Goal: Navigation & Orientation: Find specific page/section

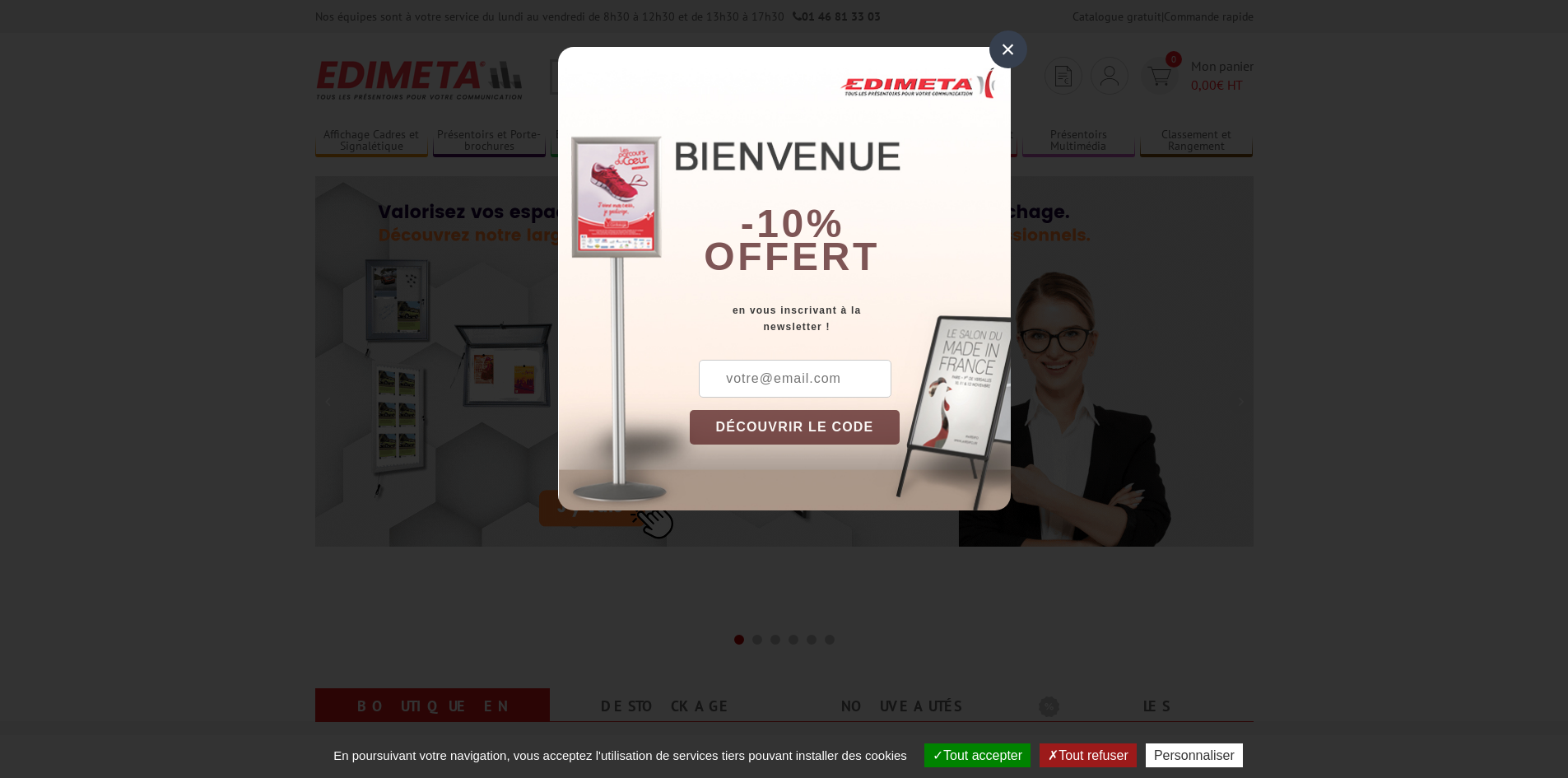
click at [1006, 51] on div "×" at bounding box center [1008, 49] width 38 height 38
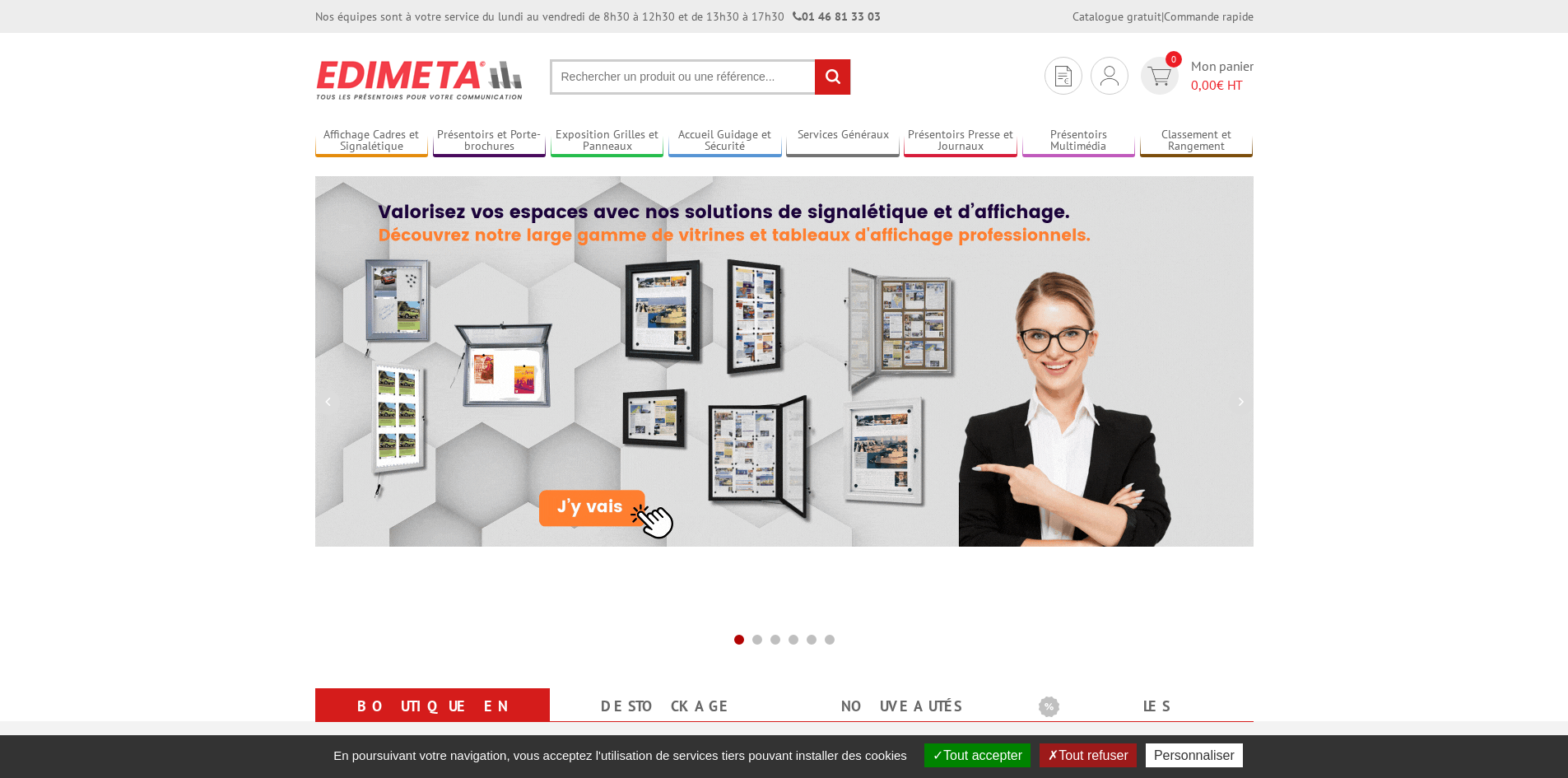
click at [1099, 754] on button "Tout refuser" at bounding box center [1088, 755] width 96 height 24
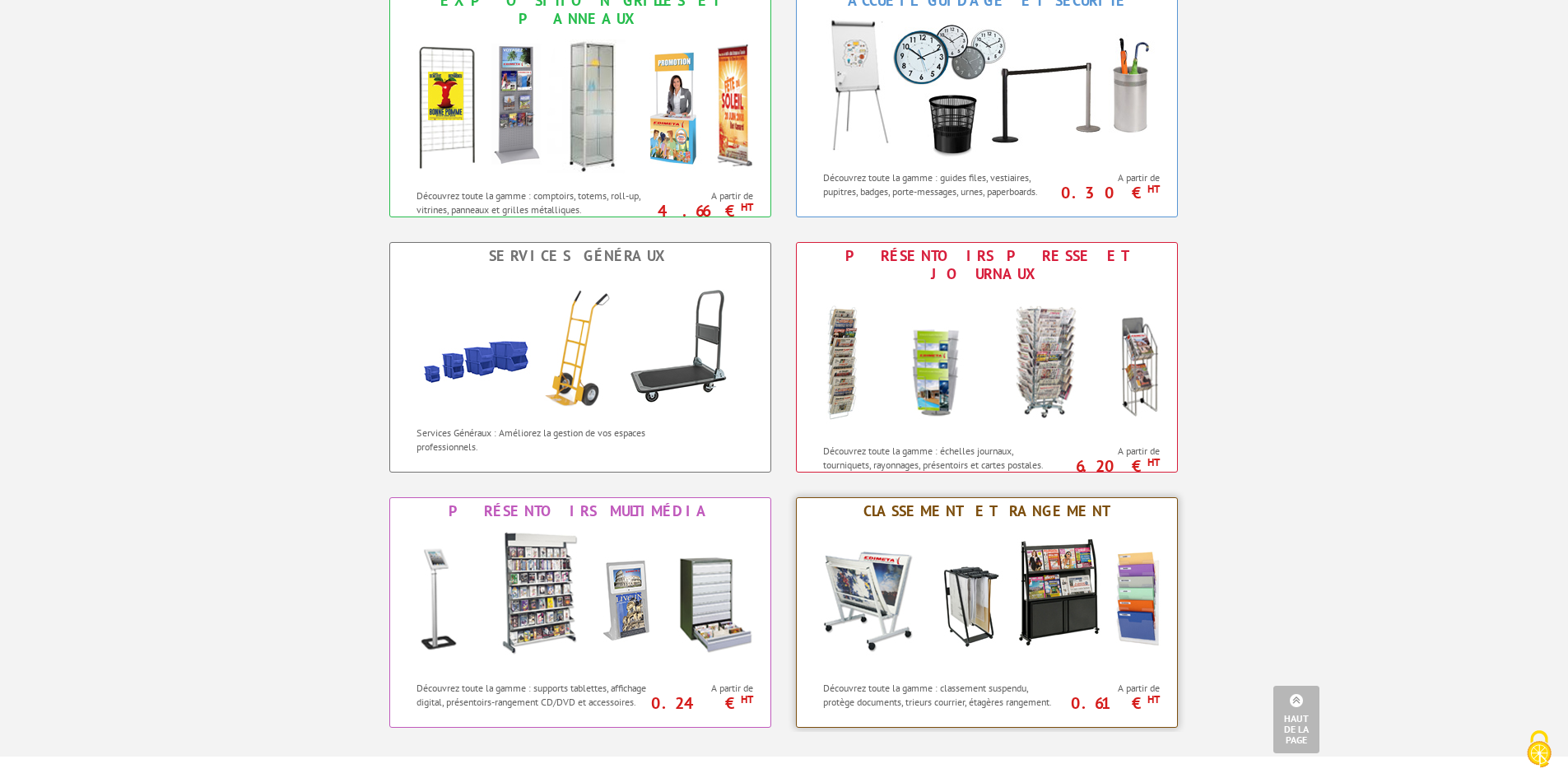
scroll to position [905, 0]
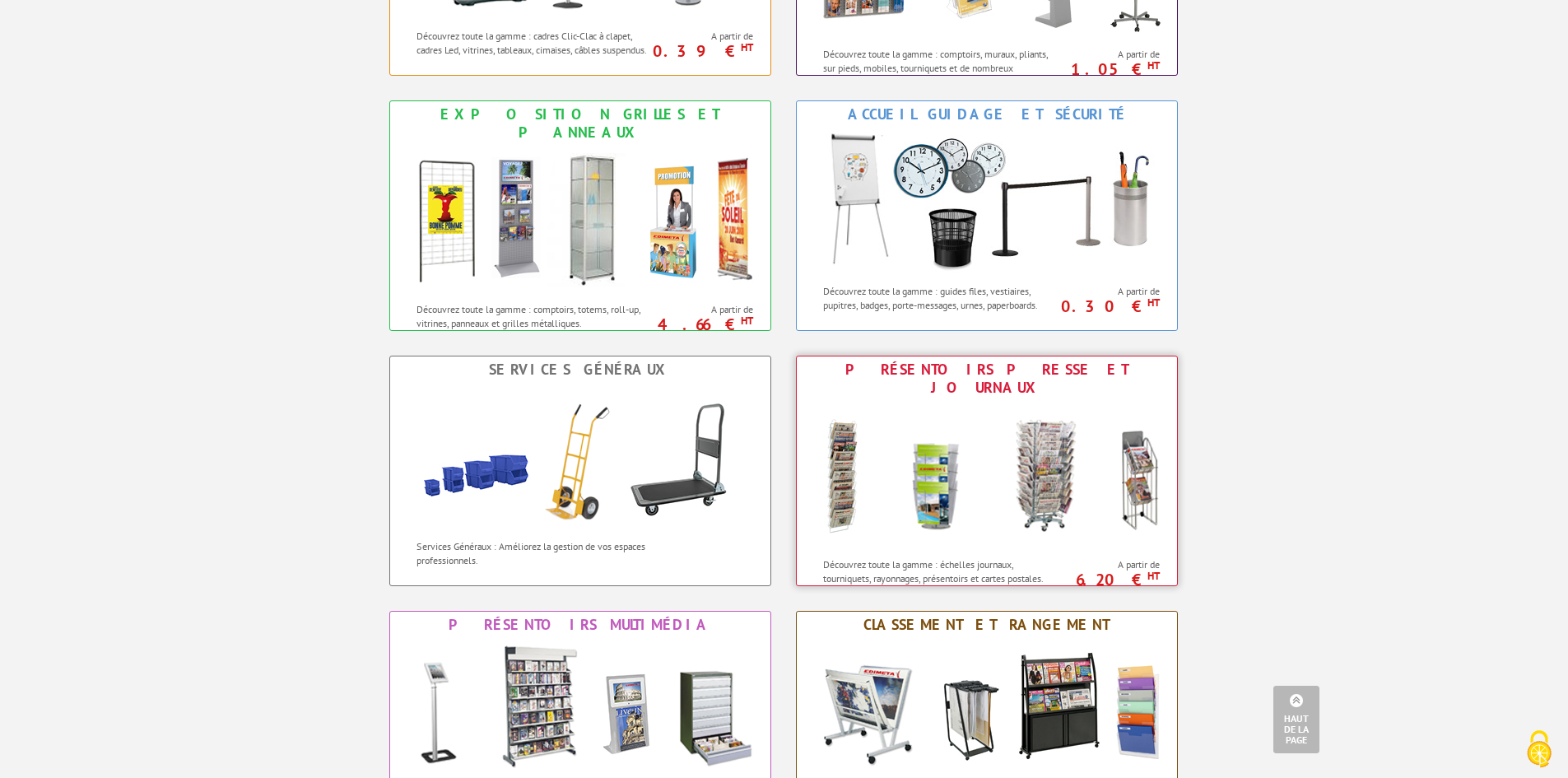
click at [1022, 427] on img at bounding box center [986, 474] width 362 height 148
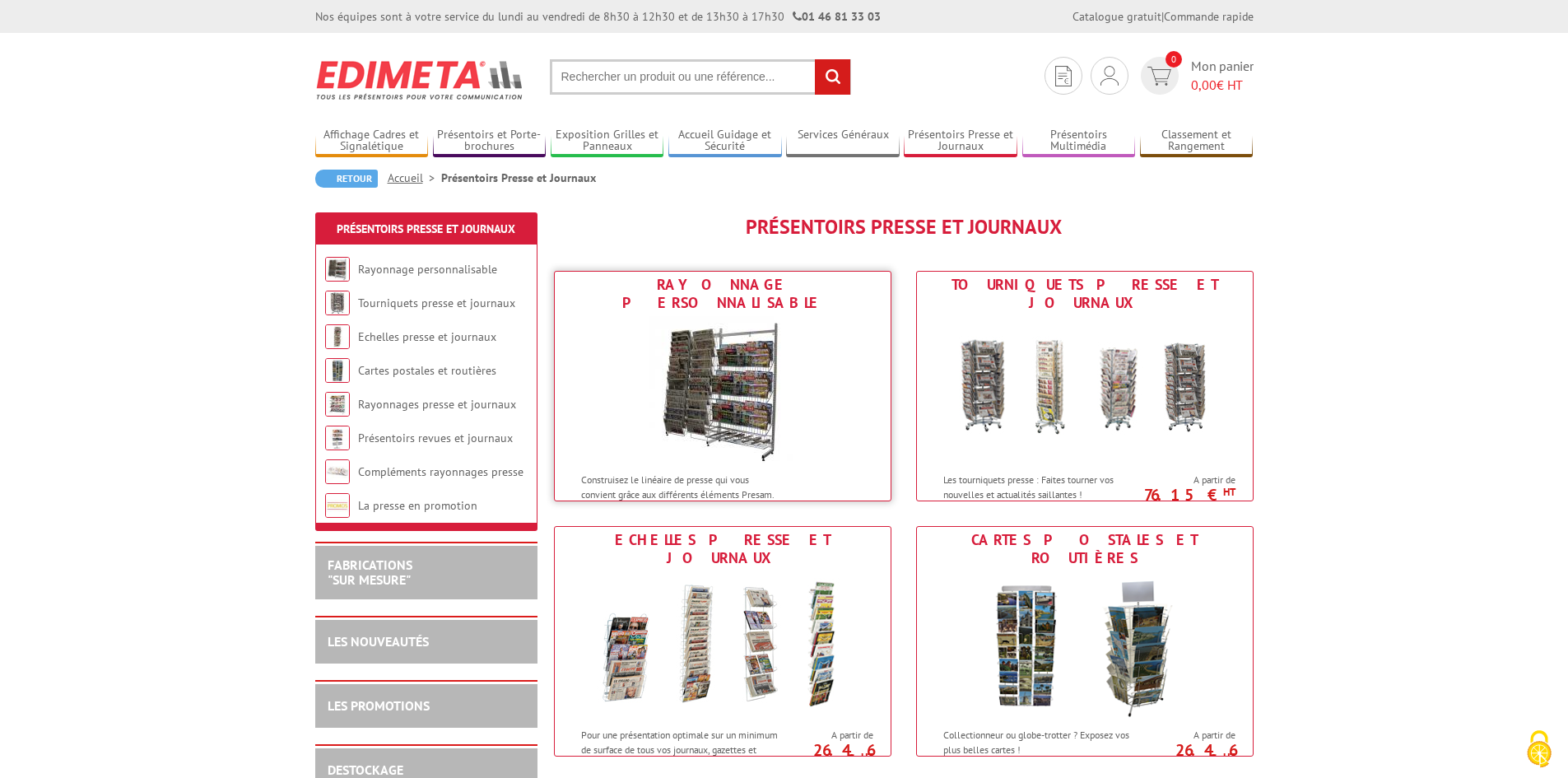
click at [762, 437] on img at bounding box center [722, 390] width 148 height 148
click at [1134, 369] on img at bounding box center [1085, 390] width 305 height 148
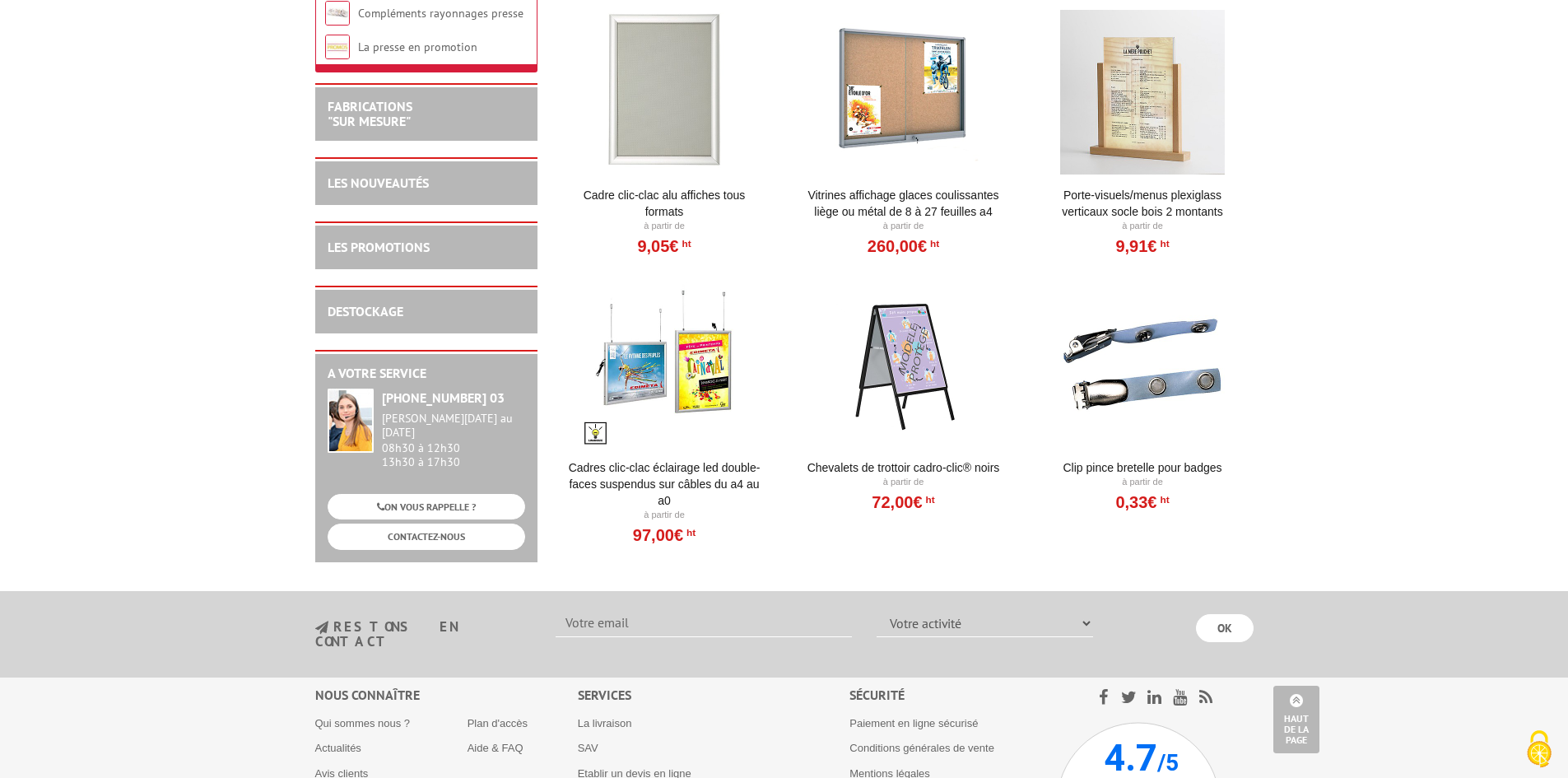
scroll to position [1415, 0]
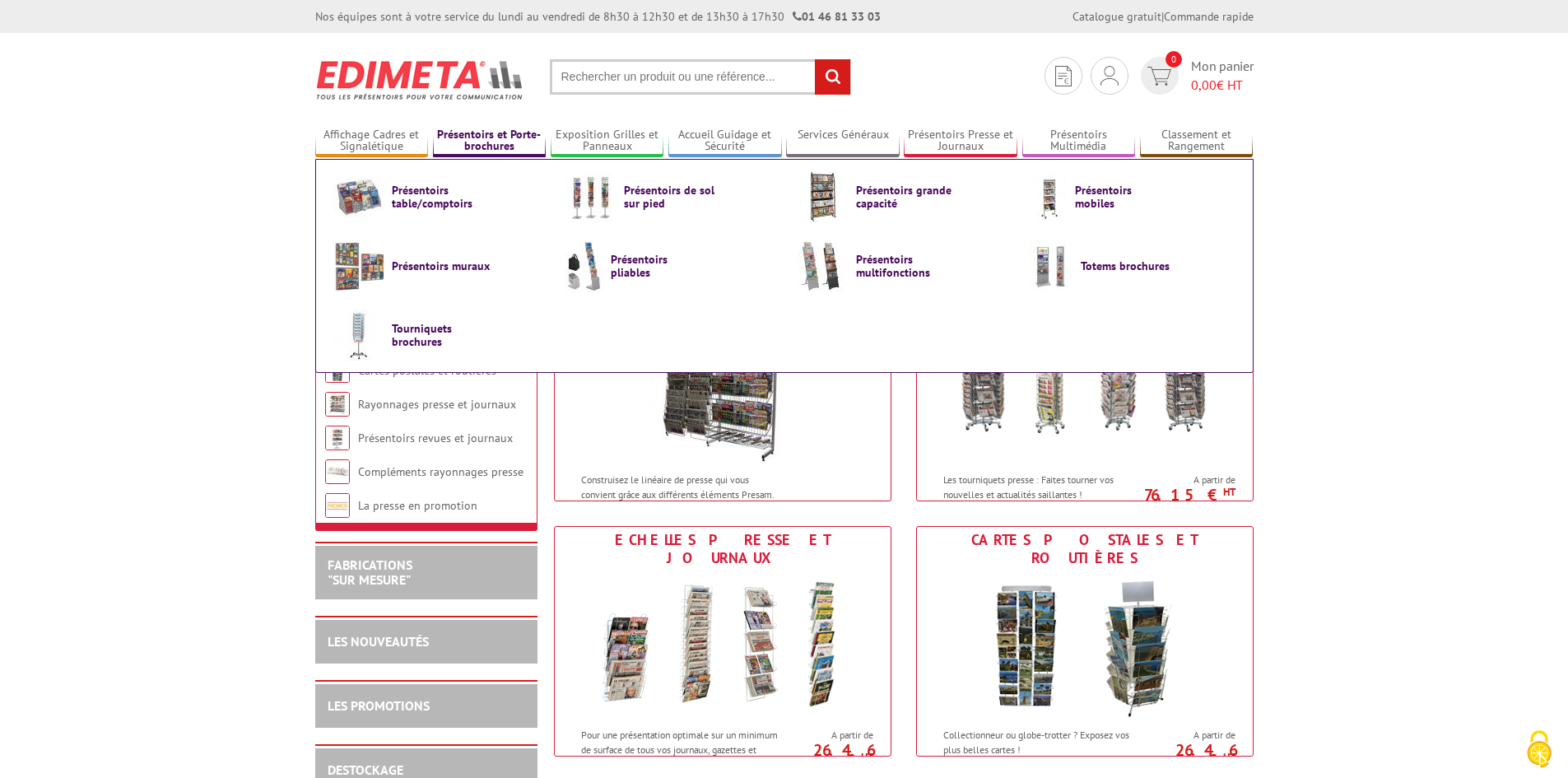
click at [504, 135] on link "Présentoirs et Porte-brochures" at bounding box center [490, 141] width 114 height 27
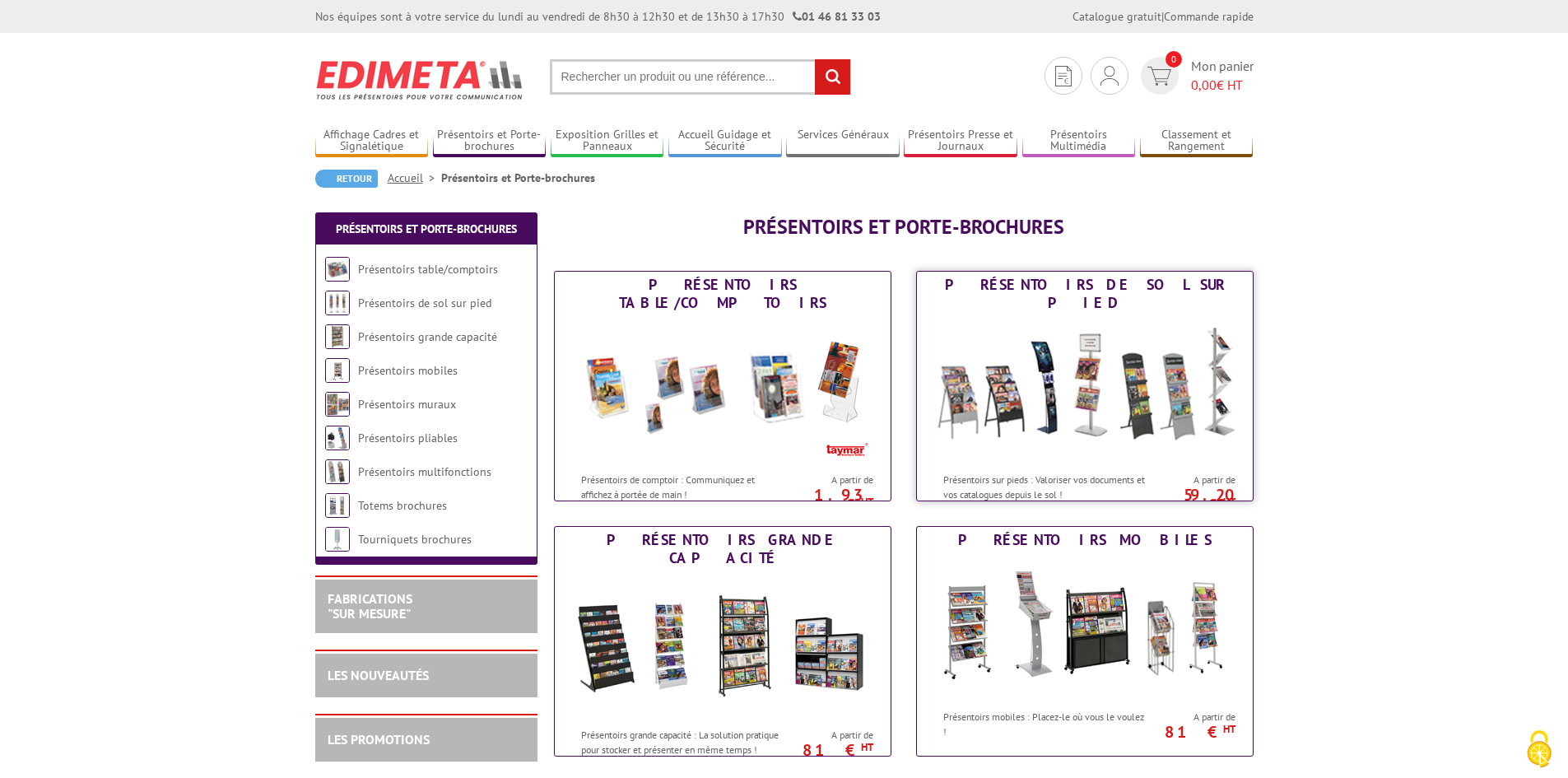
click at [1135, 412] on img at bounding box center [1085, 390] width 305 height 148
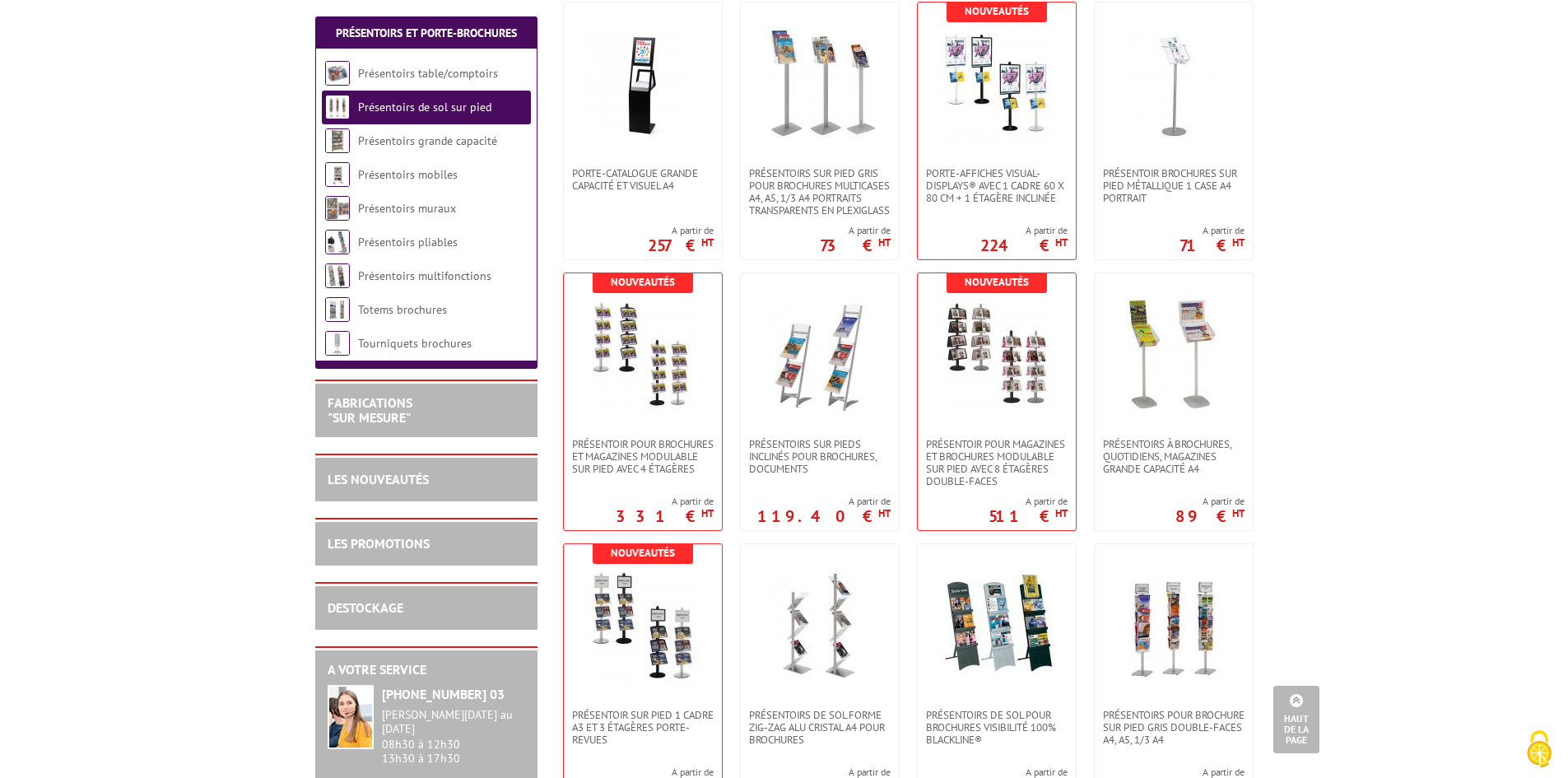
scroll to position [494, 0]
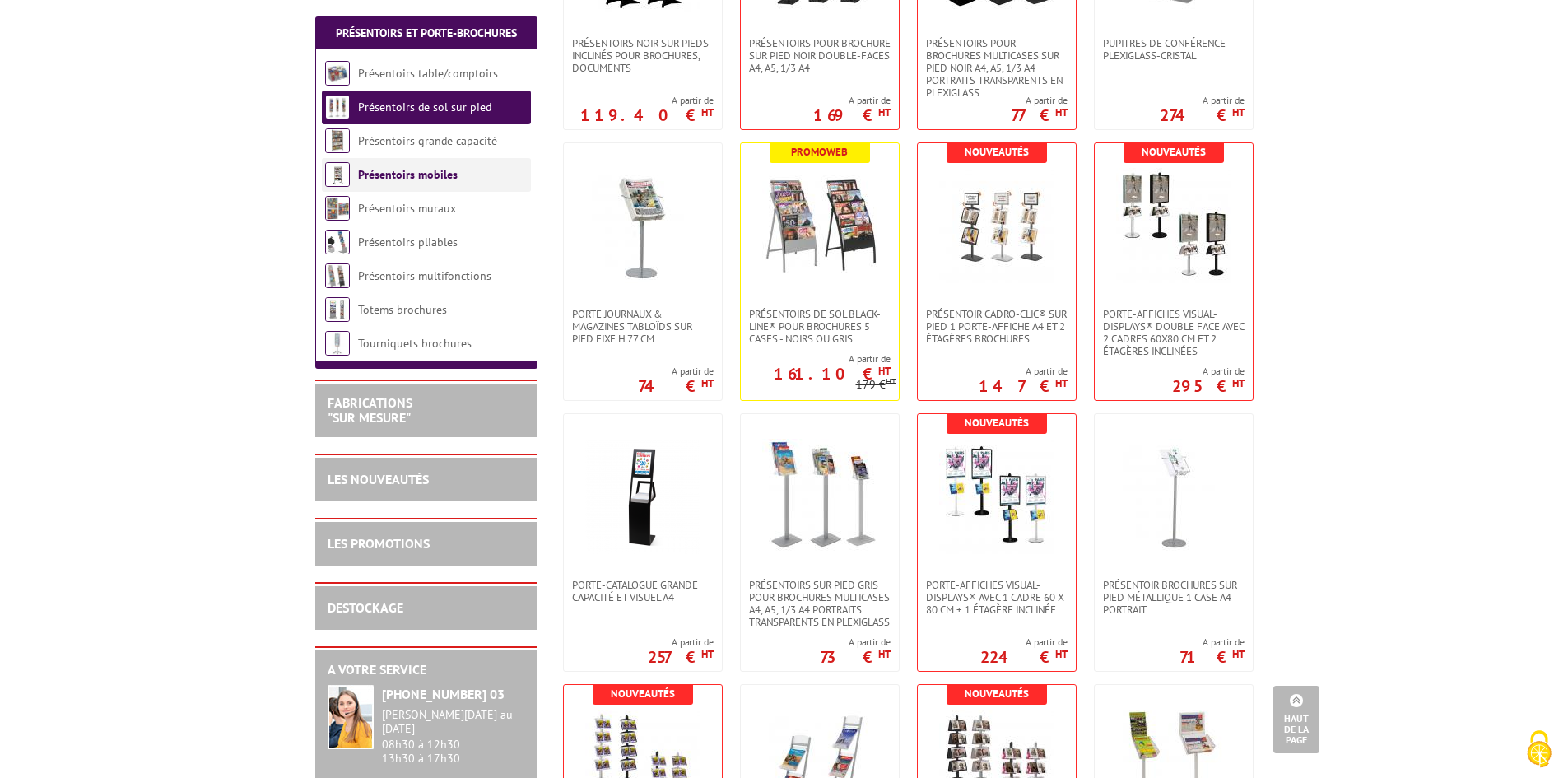
click at [440, 171] on link "Présentoirs mobiles" at bounding box center [407, 175] width 100 height 15
